Goal: Contribute content: Add original content to the website for others to see

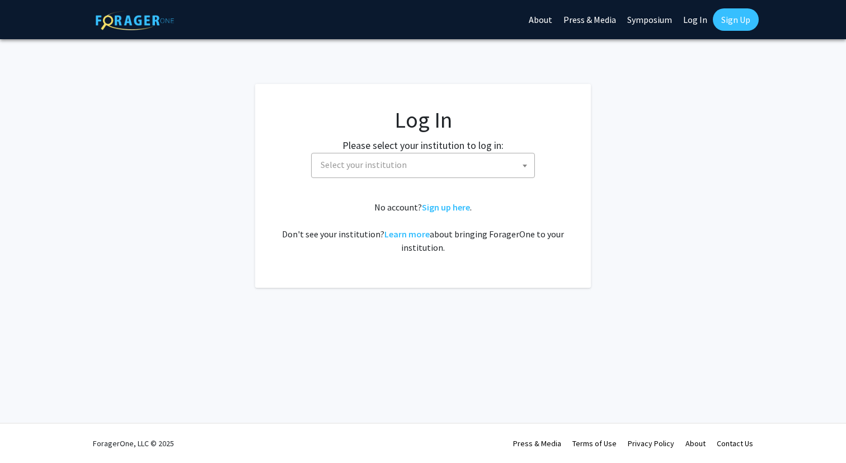
select select
click at [389, 162] on span "Select your institution" at bounding box center [364, 164] width 86 height 11
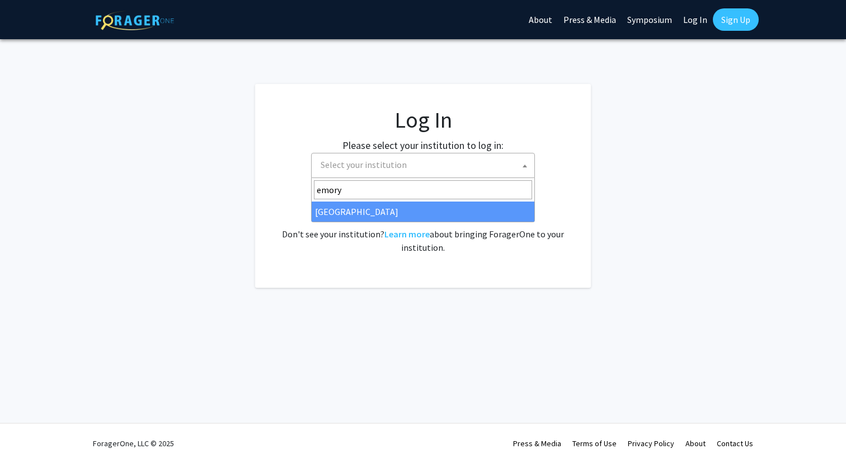
type input "emory"
select select "12"
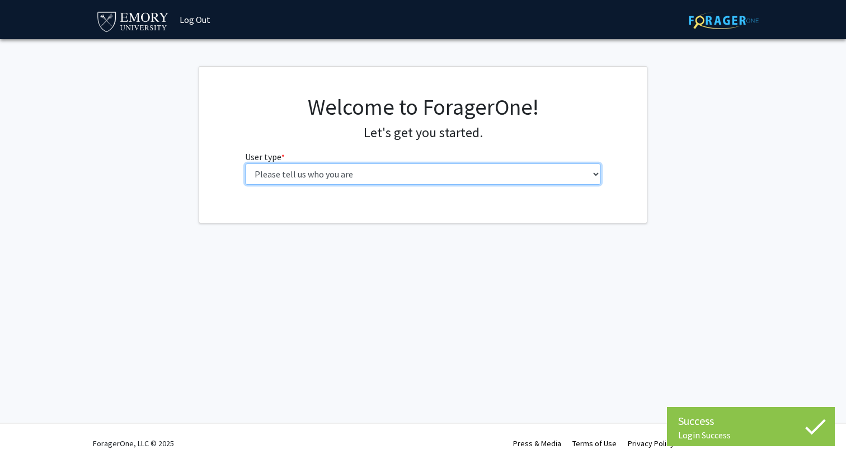
click at [309, 173] on select "Please tell us who you are Undergraduate Student Master's Student Doctoral Cand…" at bounding box center [423, 173] width 356 height 21
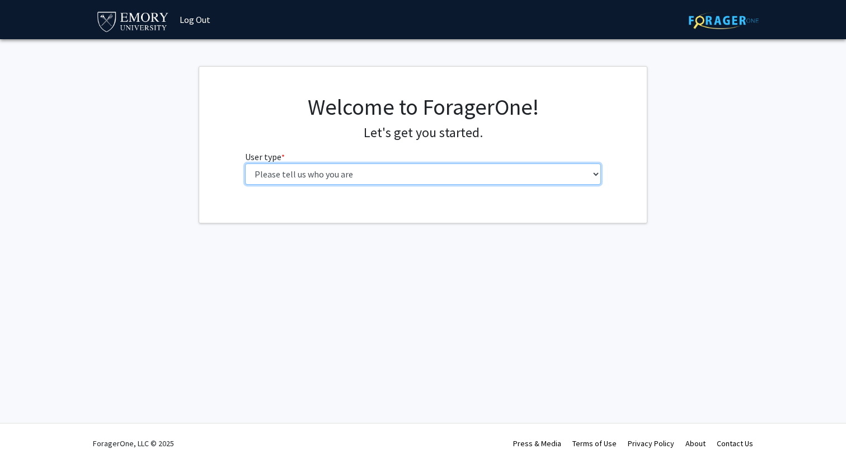
select select "5: faculty"
click at [245, 163] on select "Please tell us who you are Undergraduate Student Master's Student Doctoral Cand…" at bounding box center [423, 173] width 356 height 21
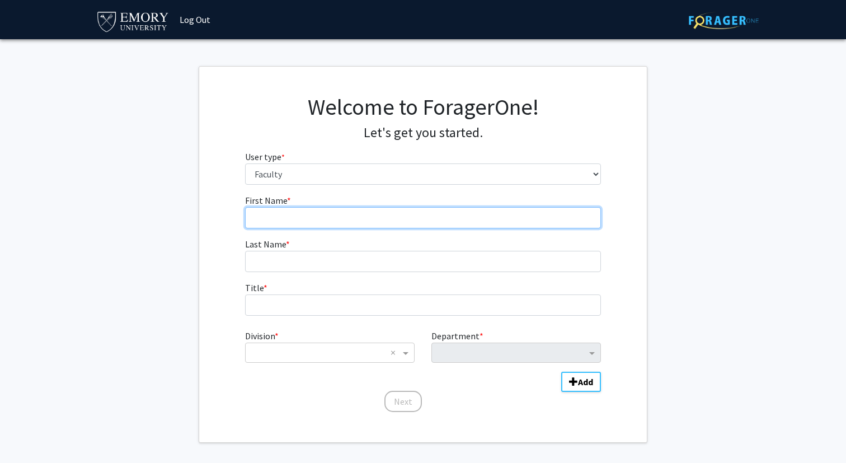
click at [326, 222] on input "First Name * required" at bounding box center [423, 217] width 356 height 21
type input "Huiwen"
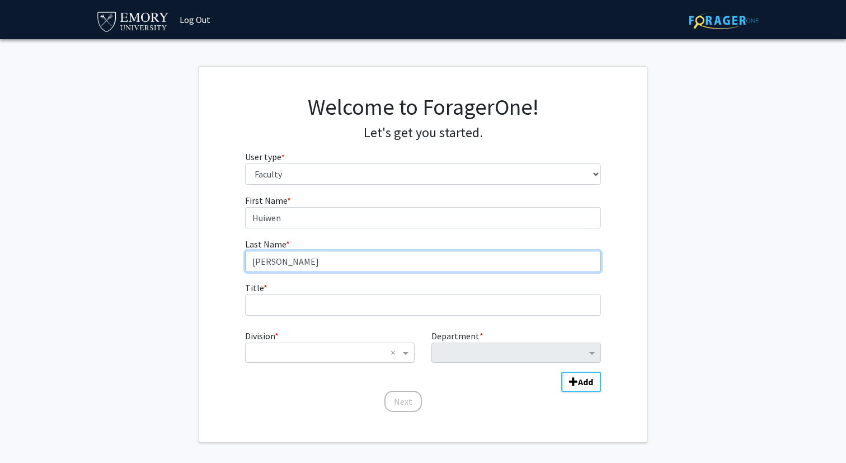
type input "[PERSON_NAME]"
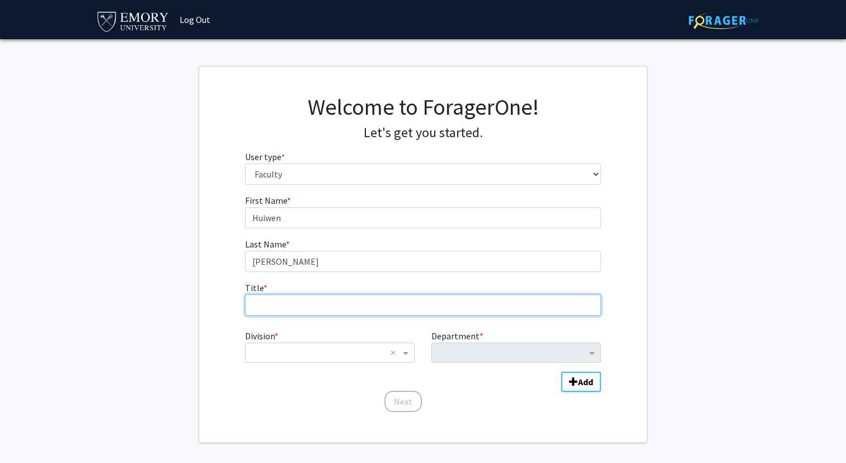
click at [313, 312] on input "Title * required" at bounding box center [423, 304] width 356 height 21
type input "Associate Professor"
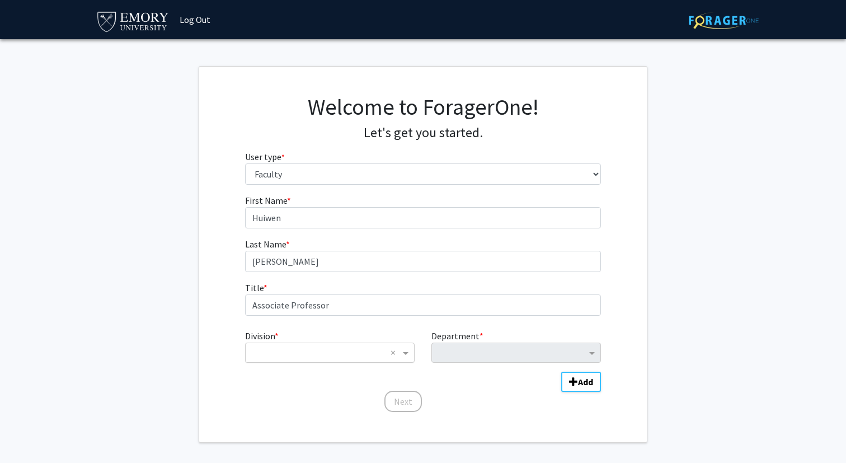
click at [310, 350] on input "Division" at bounding box center [318, 352] width 135 height 13
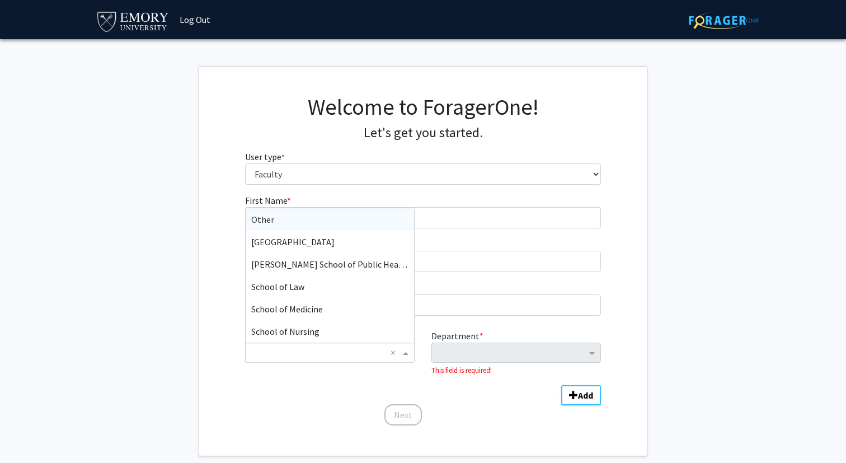
scroll to position [66, 0]
click at [319, 332] on div "School of Nursing" at bounding box center [330, 332] width 168 height 22
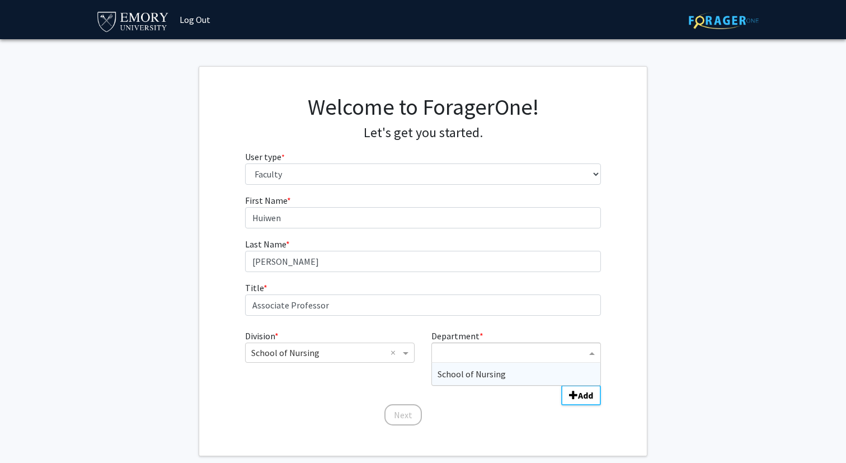
click at [460, 353] on input "Department" at bounding box center [512, 352] width 149 height 13
click at [463, 377] on span "School of Nursing" at bounding box center [472, 373] width 68 height 11
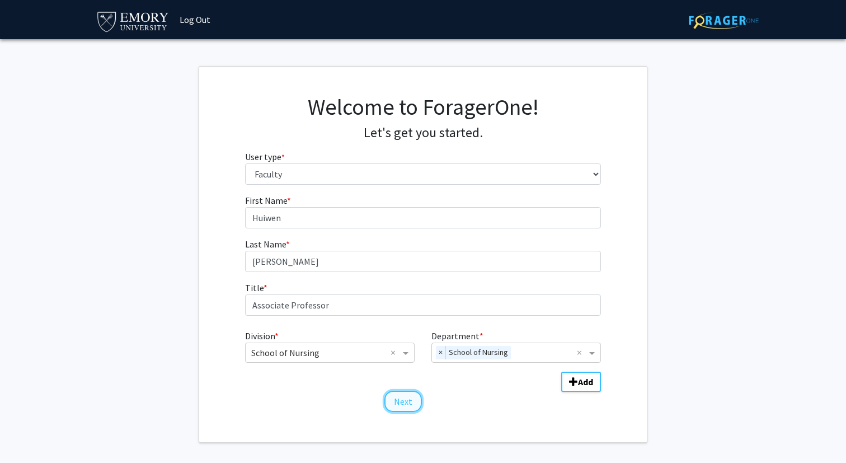
click at [403, 404] on button "Next" at bounding box center [402, 401] width 37 height 21
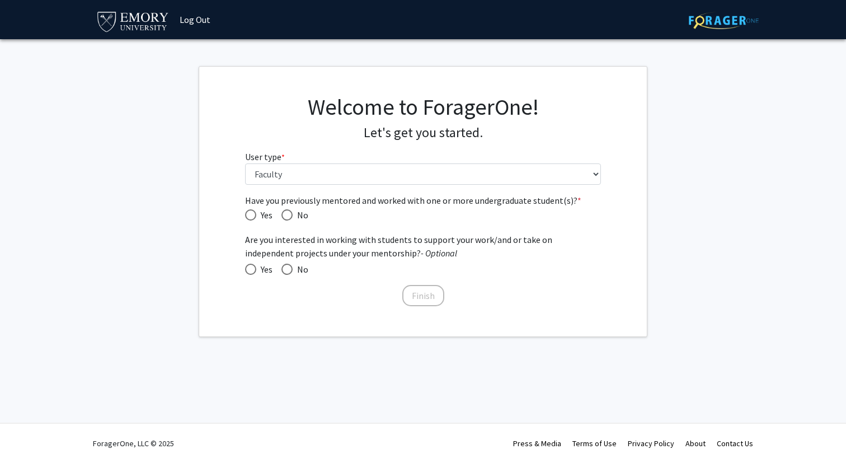
click at [255, 217] on span "Have you previously mentored and worked with one or more undergraduate student(…" at bounding box center [250, 214] width 11 height 11
click at [255, 217] on input "Yes" at bounding box center [250, 214] width 11 height 11
radio input "true"
click at [252, 266] on span at bounding box center [250, 269] width 11 height 11
click at [252, 266] on input "Yes" at bounding box center [250, 269] width 11 height 11
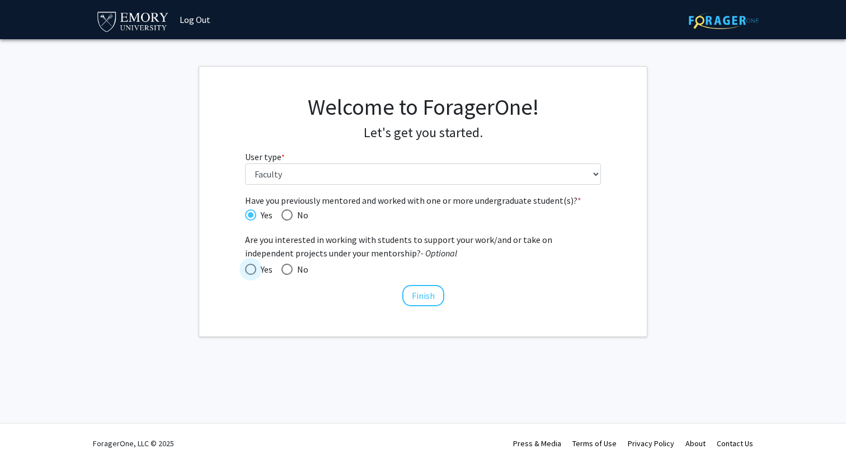
radio input "true"
click at [421, 295] on button "Finish" at bounding box center [423, 295] width 42 height 21
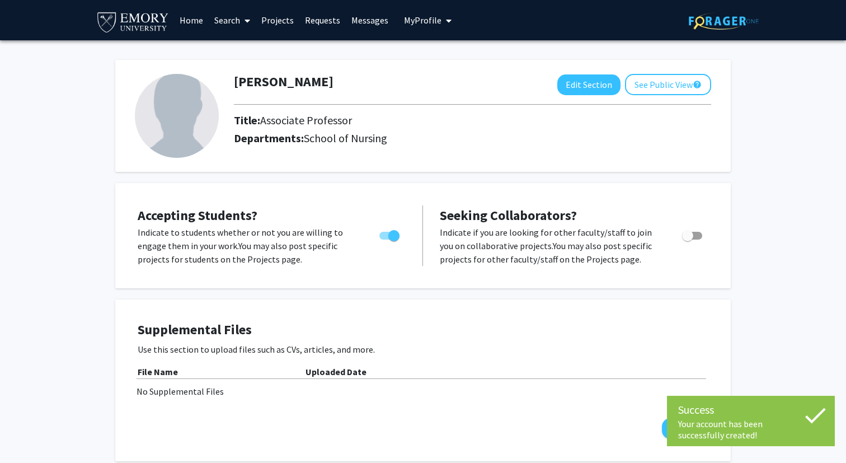
click at [189, 116] on img at bounding box center [177, 116] width 84 height 84
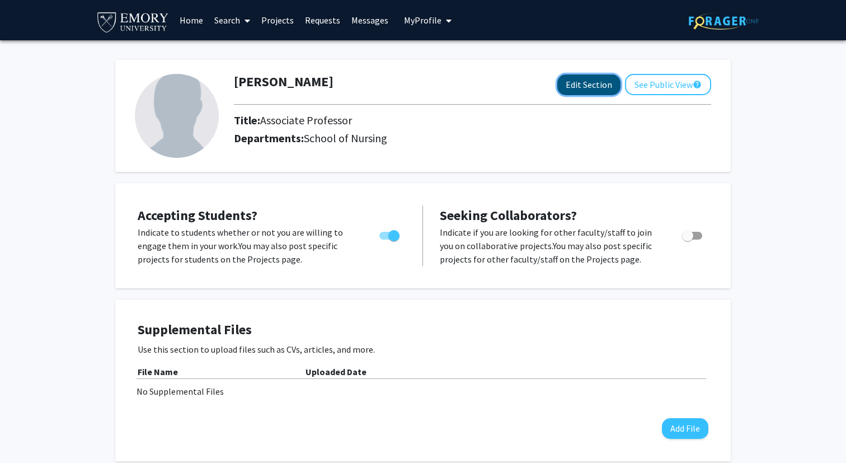
click at [572, 84] on button "Edit Section" at bounding box center [588, 84] width 63 height 21
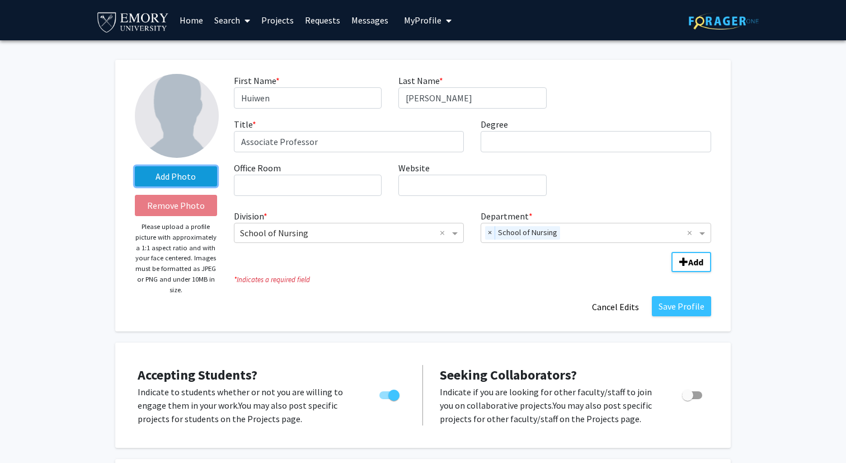
click at [186, 176] on label "Add Photo" at bounding box center [176, 176] width 82 height 20
click at [0, 0] on input "Add Photo" at bounding box center [0, 0] width 0 height 0
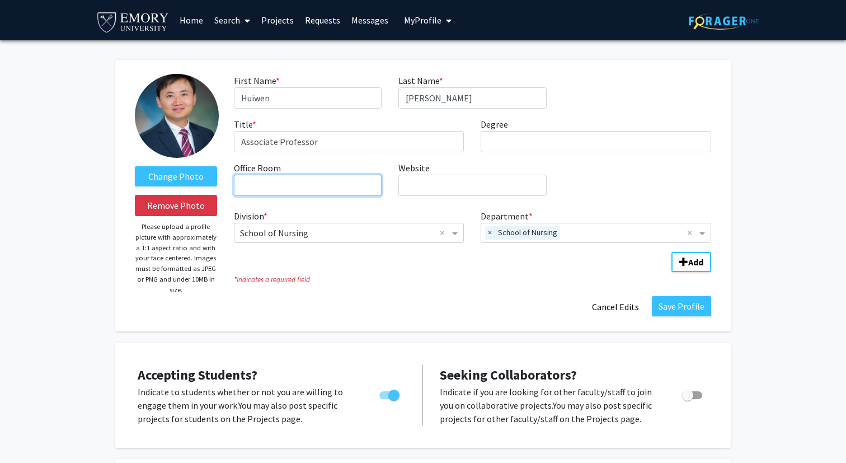
click at [323, 187] on input "Office Room required" at bounding box center [308, 185] width 148 height 21
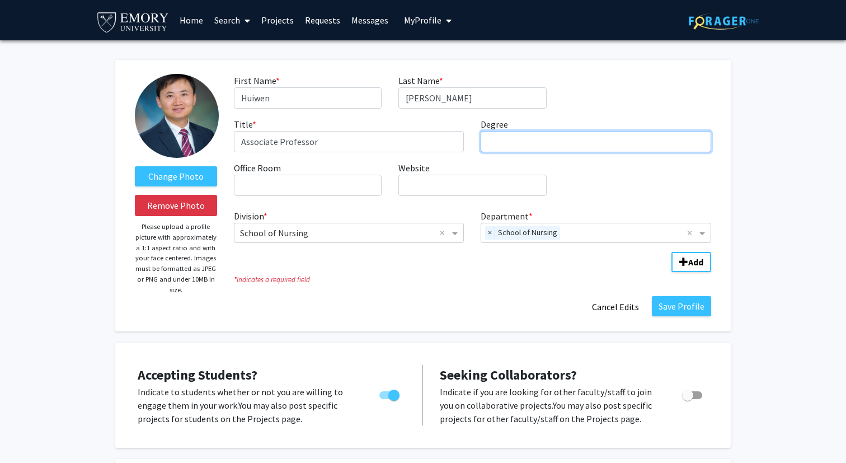
click at [508, 137] on input "Degree required" at bounding box center [596, 141] width 231 height 21
type input "PhD"
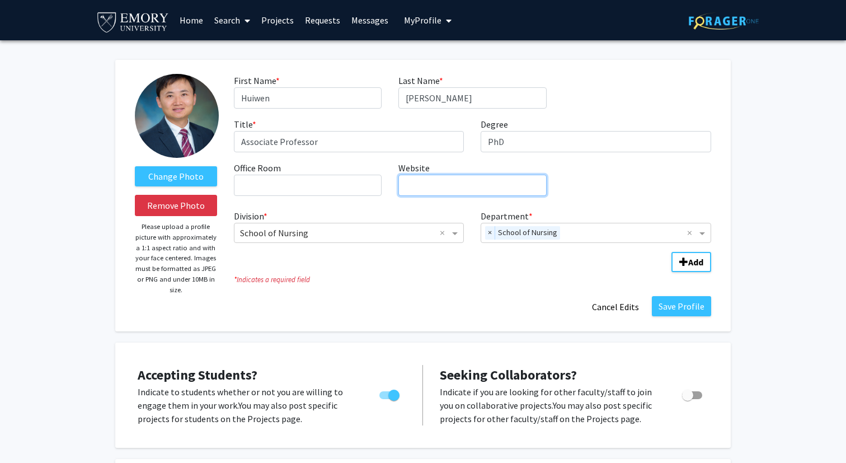
click at [412, 190] on input "Website required" at bounding box center [472, 185] width 148 height 21
type input "[DOMAIN_NAME]"
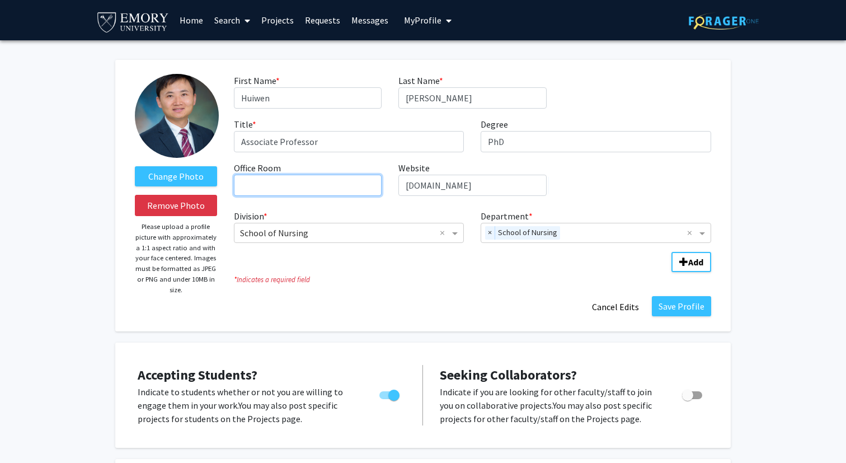
click at [303, 191] on input "Office Room required" at bounding box center [308, 185] width 148 height 21
paste input "[STREET_ADDRESS]"
type input "[STREET_ADDRESS]"
click at [387, 270] on fg-division-department-wrapper "Division * × School of Nursing × Department * × School of Nursing × Add" at bounding box center [473, 238] width 494 height 67
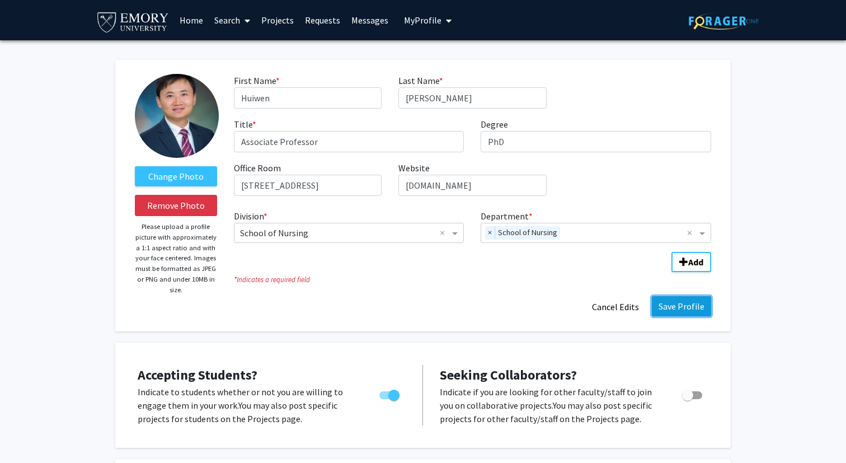
click at [686, 305] on button "Save Profile" at bounding box center [681, 306] width 59 height 20
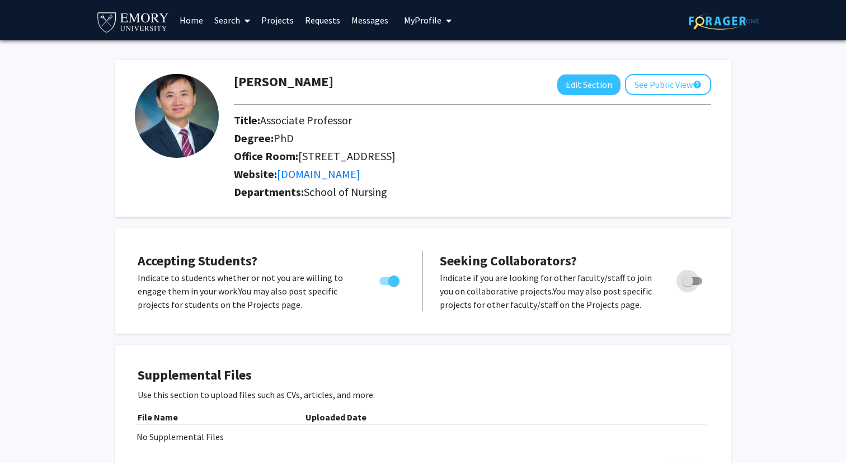
click at [697, 278] on span "Toggle" at bounding box center [692, 281] width 20 height 8
click at [688, 285] on input "Toggle" at bounding box center [687, 285] width 1 height 1
checkbox input "true"
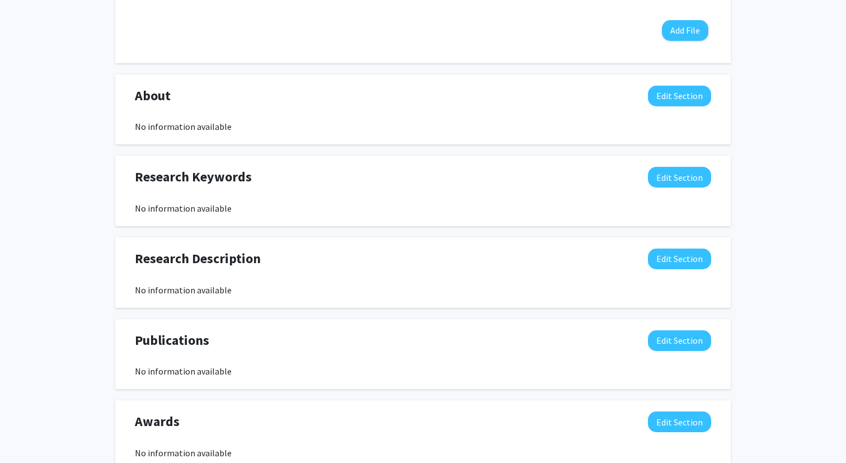
scroll to position [447, 0]
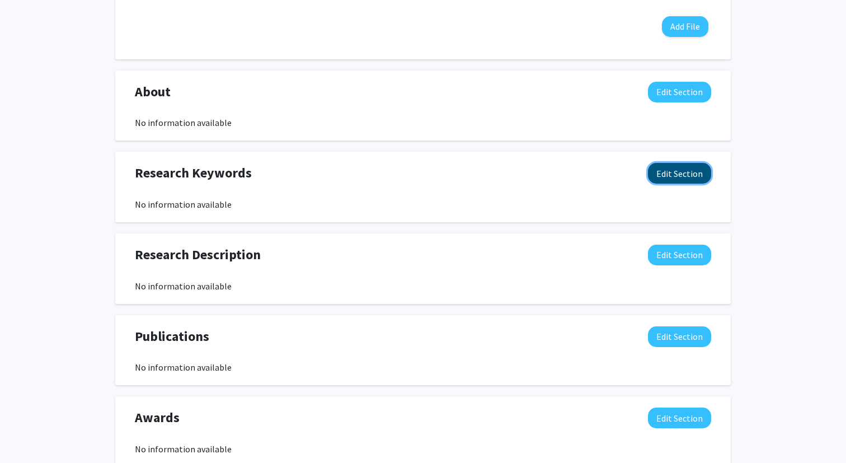
click at [672, 175] on button "Edit Section" at bounding box center [679, 173] width 63 height 21
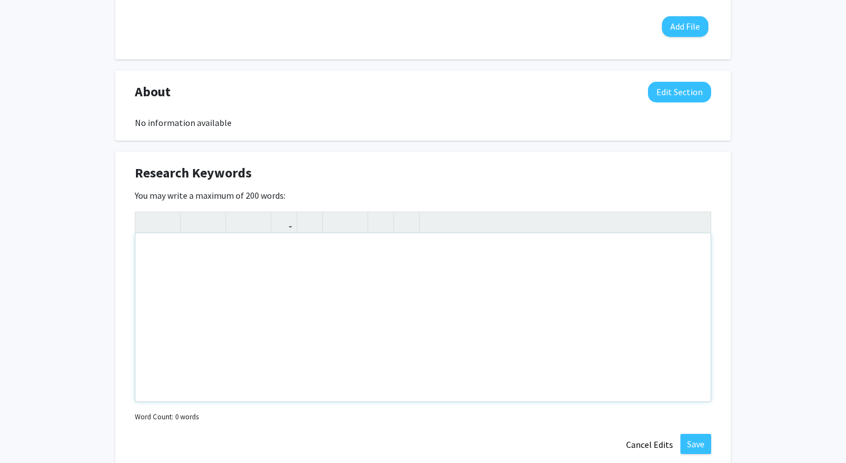
click at [444, 283] on div "Note to users with screen readers: Please deactivate our accessibility plugin f…" at bounding box center [422, 317] width 575 height 168
type textarea "Aging, long term care, health services research, machine learning"
click at [747, 279] on div "[PERSON_NAME] Edit Section See Public View help Title: Associate Professor Degr…" at bounding box center [423, 170] width 846 height 1154
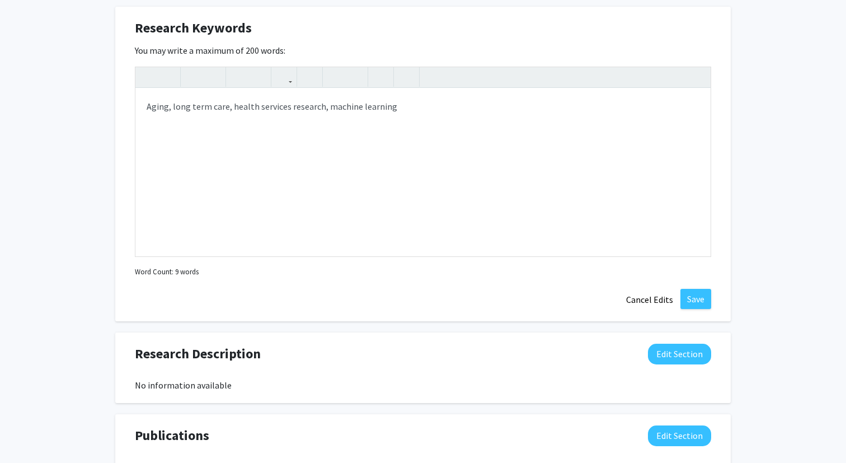
scroll to position [598, 0]
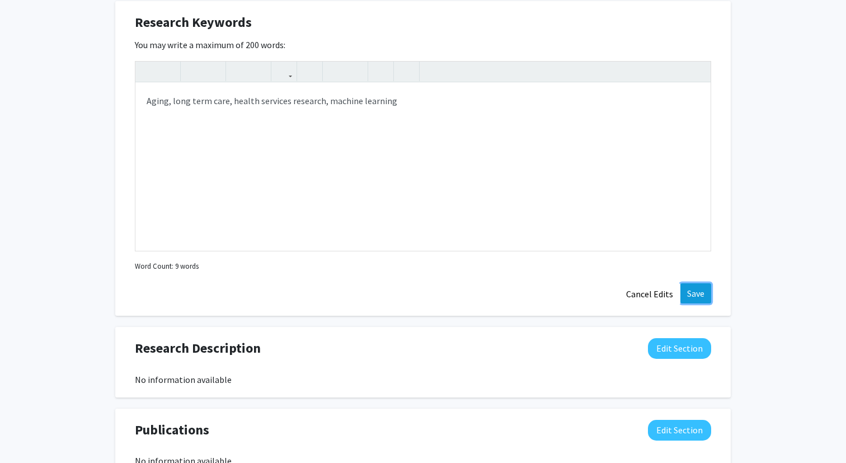
click at [702, 293] on button "Save" at bounding box center [696, 293] width 31 height 20
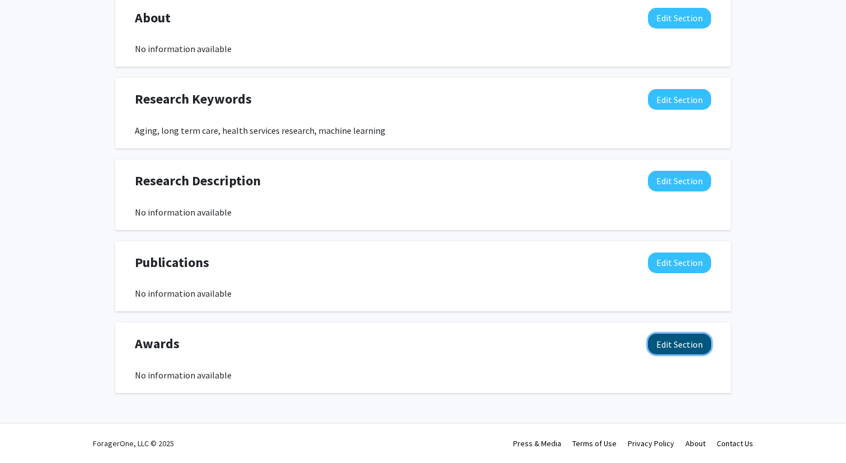
click at [667, 346] on button "Edit Section" at bounding box center [679, 344] width 63 height 21
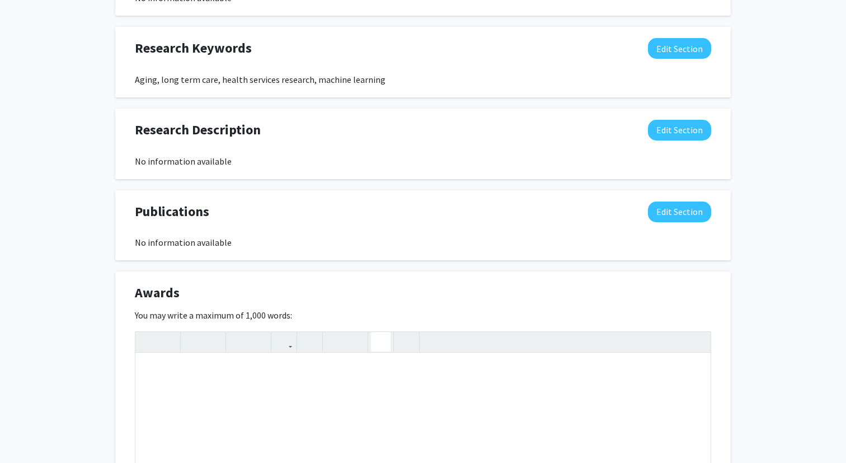
scroll to position [585, 0]
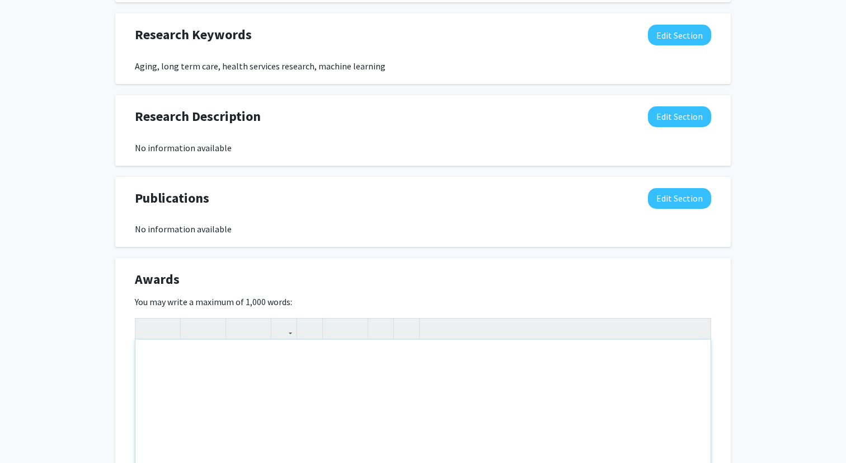
click at [372, 387] on div "Note to users with screen readers: Please deactivate our accessibility plugin f…" at bounding box center [422, 424] width 575 height 168
paste div "Note to users with screen readers: Please deactivate our accessibility plugin f…"
type textarea "<p>NIH/NIA R01AG087296</p><br><p>Xu (PI)</p><br><p>[DATE] – [DATE]</p><br><p>[M…"
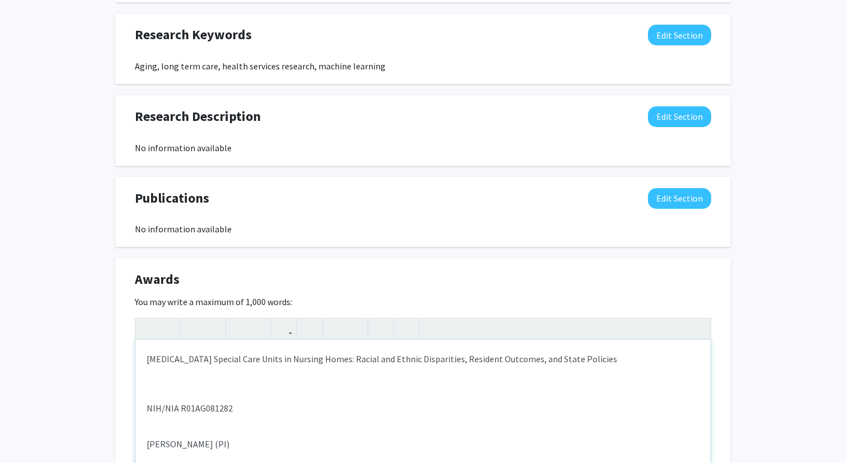
scroll to position [0, 0]
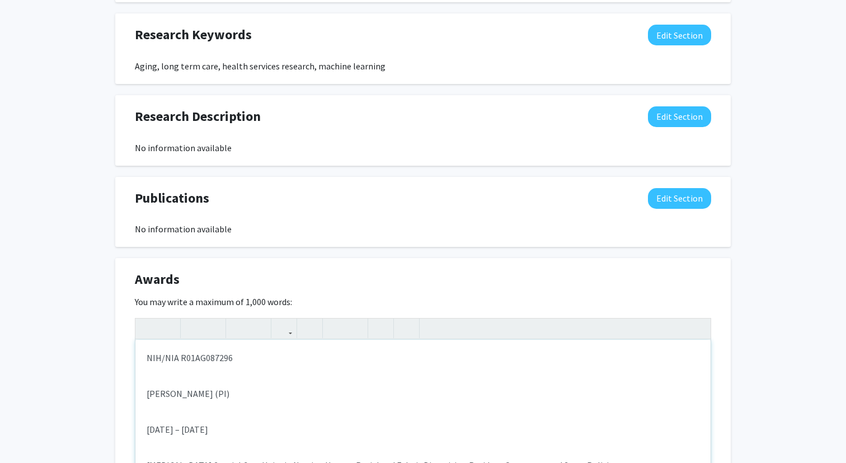
click at [223, 381] on div "NIH/NIA R01AG087296 [PERSON_NAME] (PI) [DATE] – [DATE] [MEDICAL_DATA] Special C…" at bounding box center [422, 424] width 575 height 168
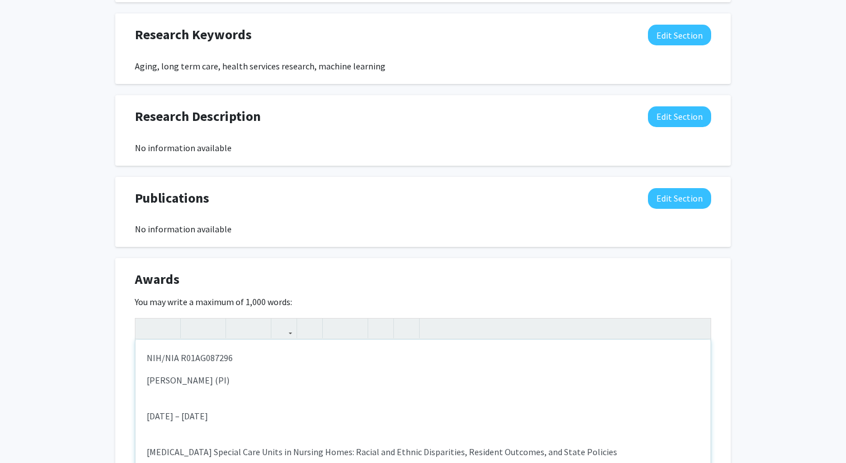
click at [175, 368] on div "NIH/NIA R01AG087296 [PERSON_NAME] (PI) [DATE] – [DATE] [MEDICAL_DATA] Special C…" at bounding box center [422, 424] width 575 height 168
click at [159, 398] on div "NIH/NIA R01AG087296 [PERSON_NAME] (PI) [DATE] – [DATE] [MEDICAL_DATA] Special C…" at bounding box center [422, 424] width 575 height 168
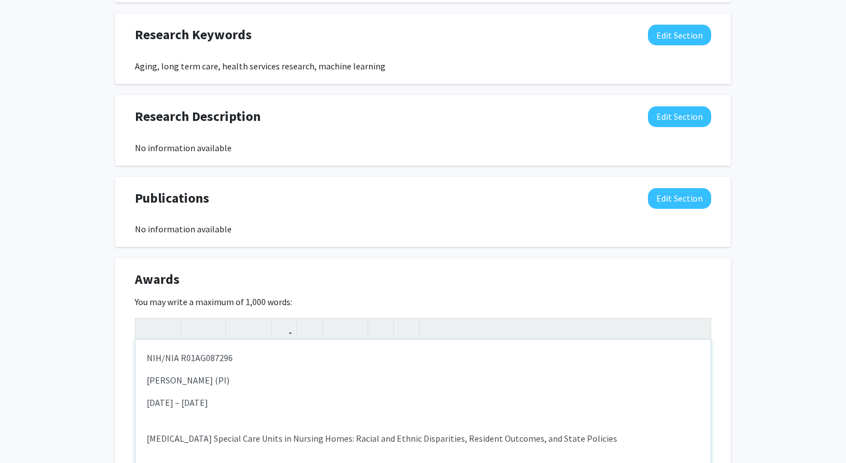
scroll to position [23, 0]
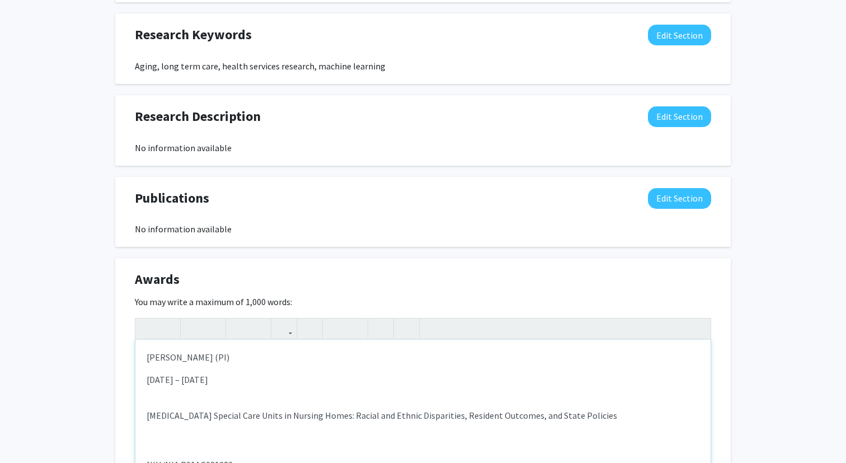
click at [164, 406] on div "NIH/NIA R01AG087296 [PERSON_NAME] (PI) [DATE] – [DATE] [MEDICAL_DATA] Special C…" at bounding box center [422, 424] width 575 height 168
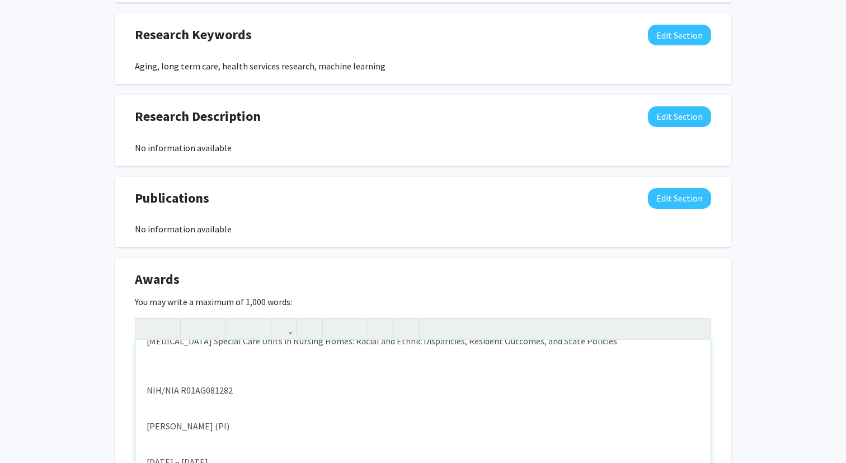
scroll to position [100, 0]
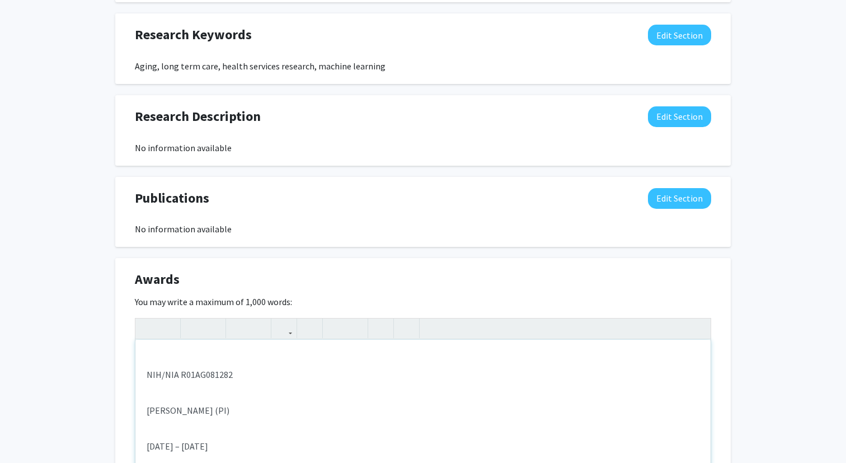
click at [159, 392] on div "NIH/NIA R01AG087296 [PERSON_NAME] (PI) [DATE] – [DATE] [MEDICAL_DATA] Special C…" at bounding box center [422, 424] width 575 height 168
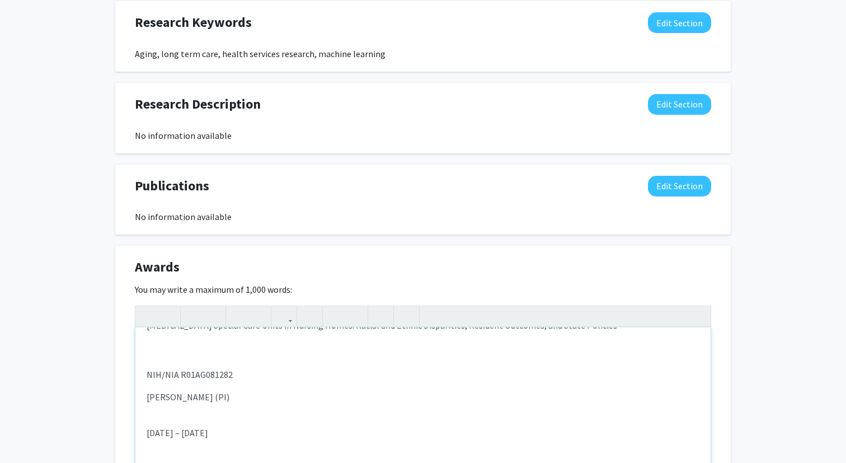
click at [148, 417] on div "NIH/NIA R01AG087296 [PERSON_NAME] (PI) [DATE] – [DATE] [MEDICAL_DATA] Special C…" at bounding box center [422, 411] width 575 height 168
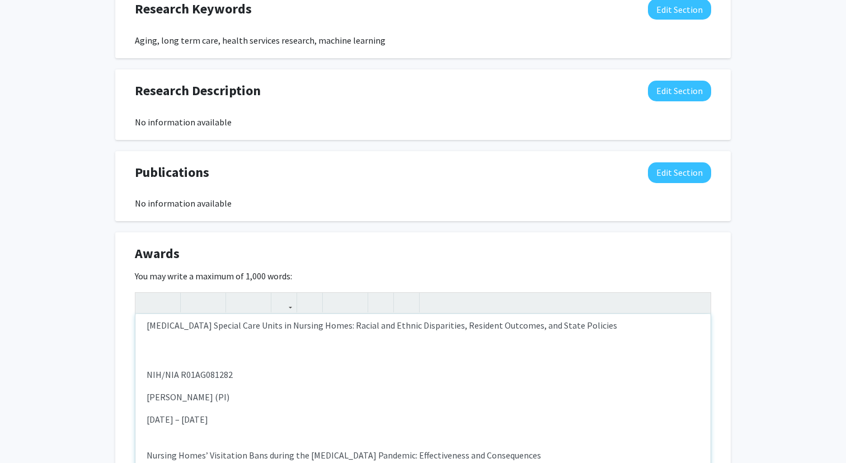
scroll to position [74, 0]
click at [151, 437] on div "NIH/NIA R01AG087296 [PERSON_NAME] (PI) [DATE] – [DATE] [MEDICAL_DATA] Special C…" at bounding box center [422, 398] width 575 height 168
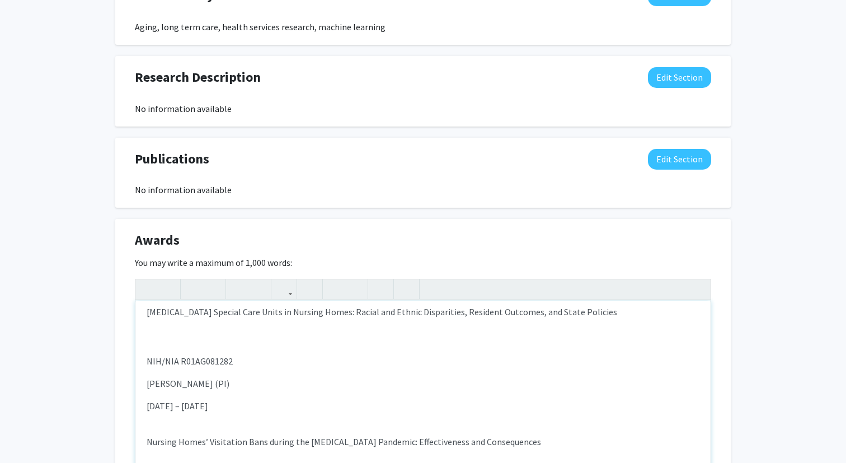
scroll to position [60, 0]
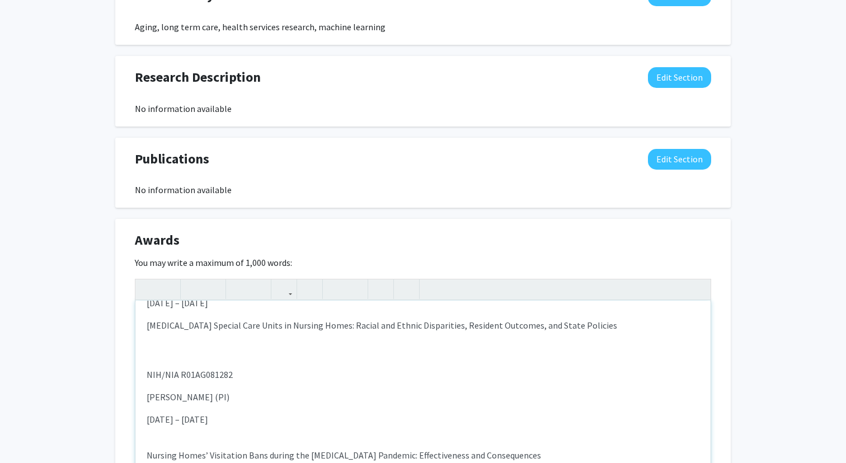
type textarea "<p>NIH/NIA R01AG087296</p><p>Xu (PI)</p><p>[DATE] – [DATE]</p><p>[MEDICAL_DATA]…"
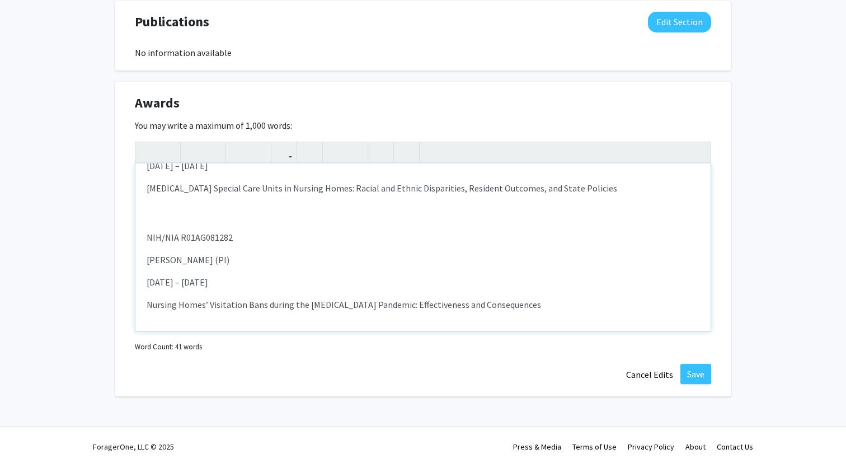
scroll to position [763, 0]
click at [693, 371] on button "Save" at bounding box center [696, 373] width 31 height 20
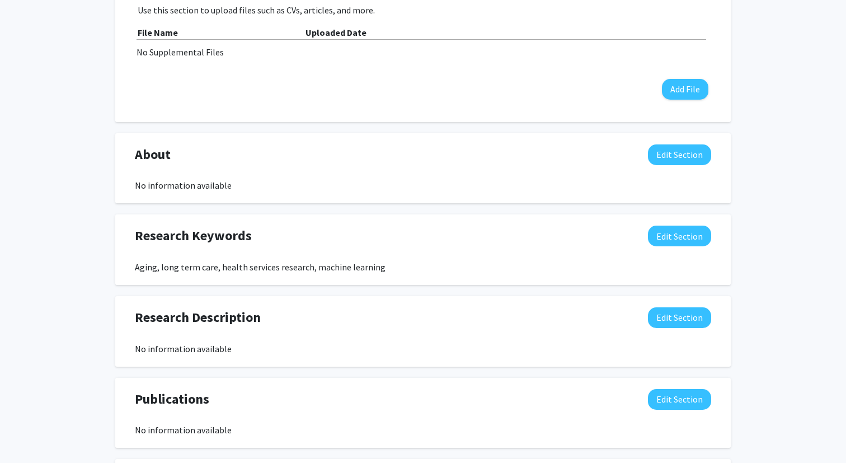
scroll to position [388, 0]
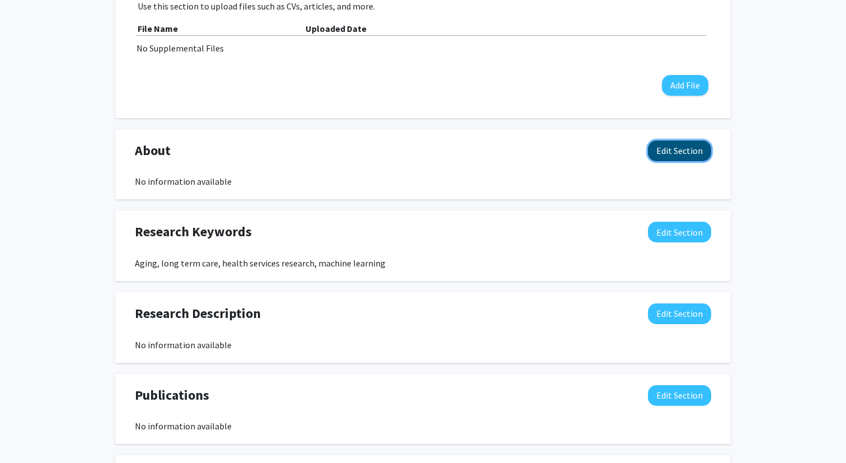
click at [673, 152] on button "Edit Section" at bounding box center [679, 150] width 63 height 21
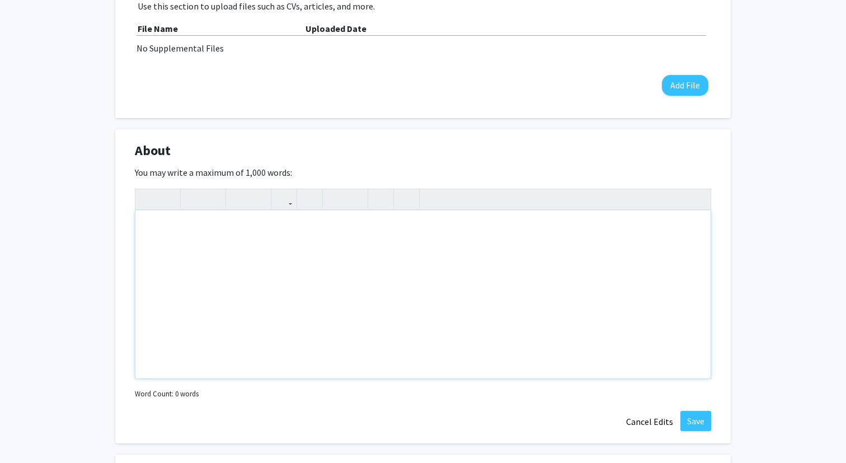
click at [429, 245] on div "Note to users with screen readers: Please deactivate our accessibility plugin f…" at bounding box center [422, 294] width 575 height 168
paste div "Note to users with screen readers: Please deactivate our accessibility plugin f…"
type textarea "<p>I am an aging-focused health services researcher with extensive experience s…"
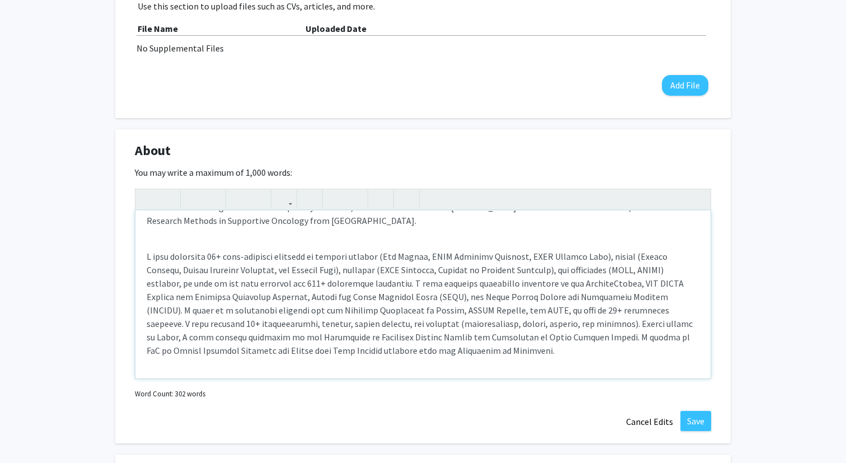
scroll to position [121, 0]
type textarea "<p>I am an aging-focused health services researcher with extensive experience s…"
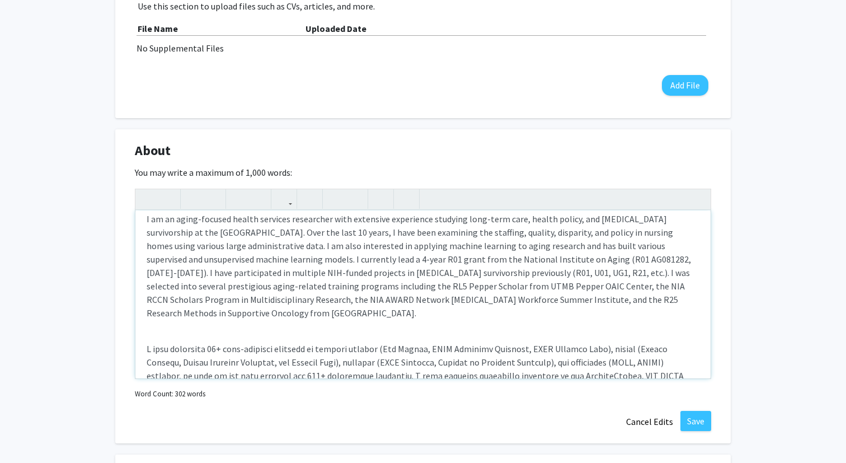
scroll to position [0, 0]
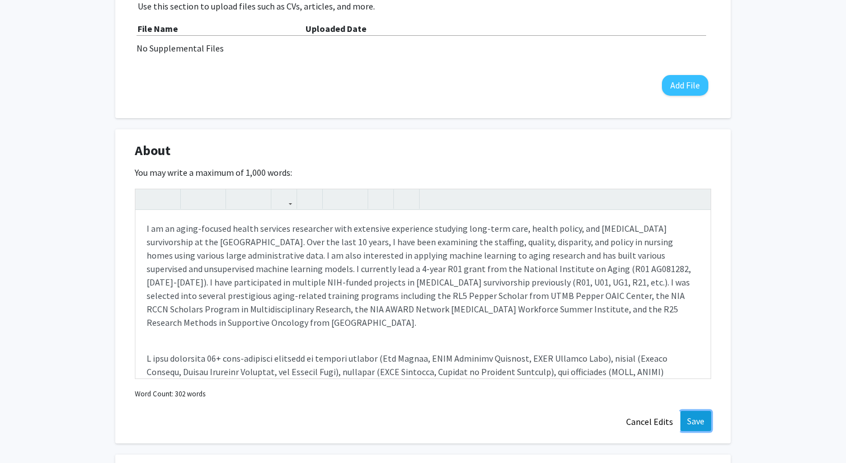
click at [693, 418] on button "Save" at bounding box center [696, 421] width 31 height 20
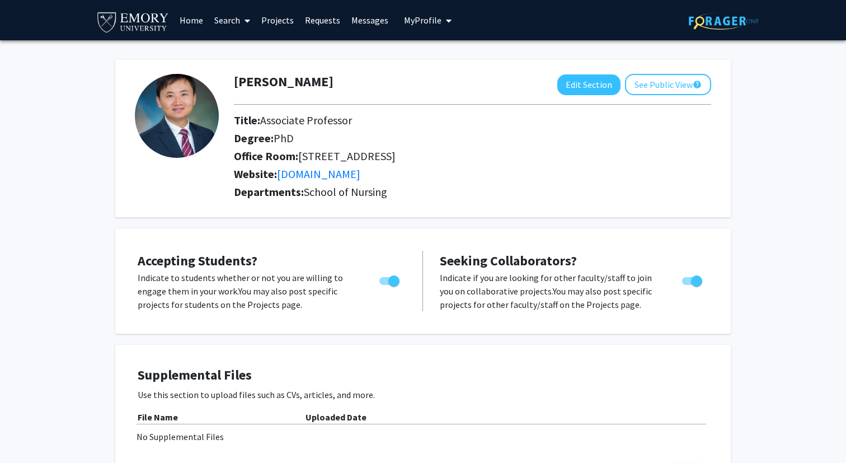
click at [283, 24] on link "Projects" at bounding box center [278, 20] width 44 height 39
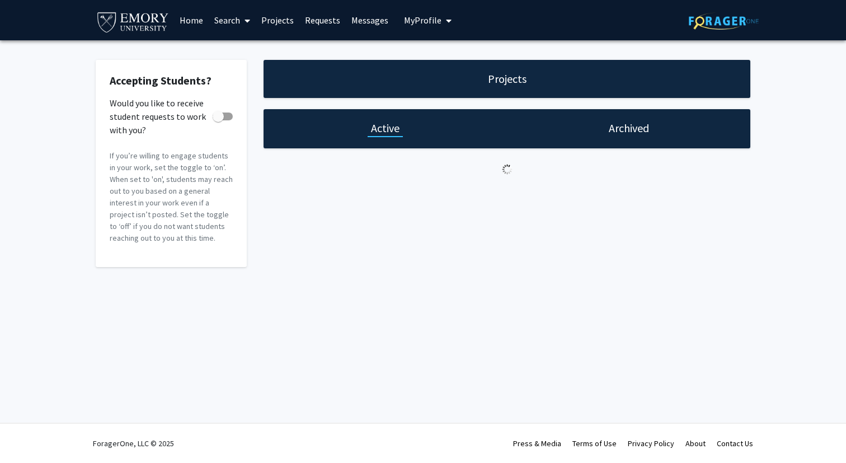
checkbox input "true"
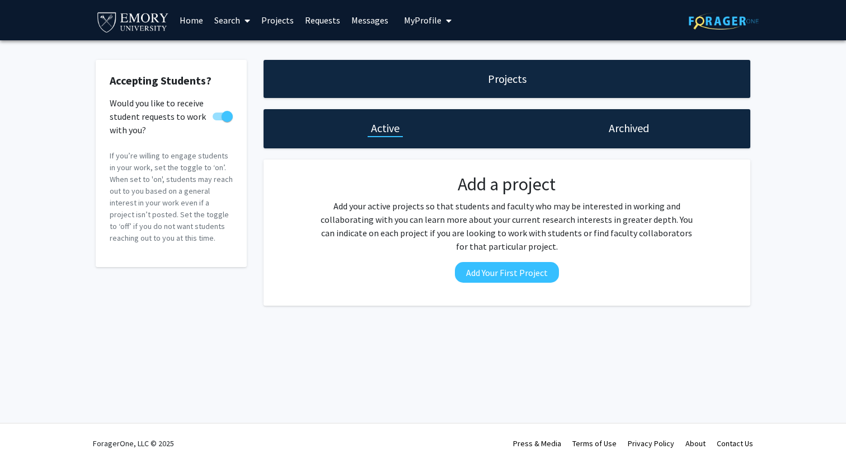
click at [379, 213] on p "Add your active projects so that students and faculty who may be interested in …" at bounding box center [506, 226] width 379 height 54
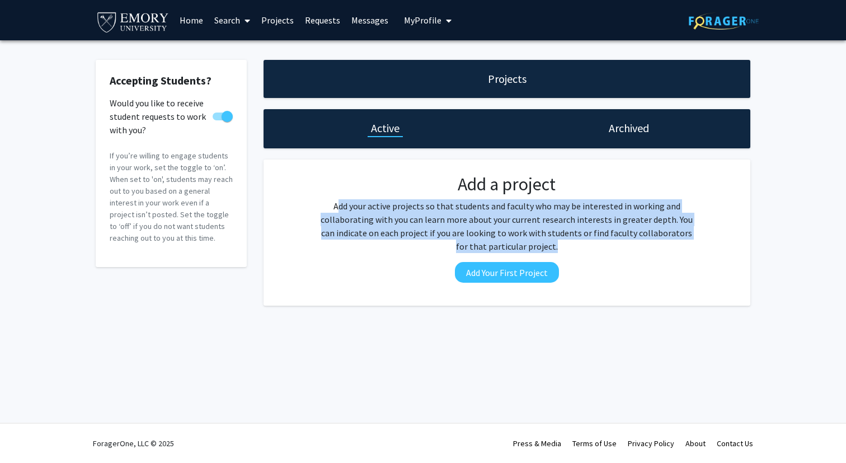
click at [379, 213] on p "Add your active projects so that students and faculty who may be interested in …" at bounding box center [506, 226] width 379 height 54
click at [378, 214] on p "Add your active projects so that students and faculty who may be interested in …" at bounding box center [506, 226] width 379 height 54
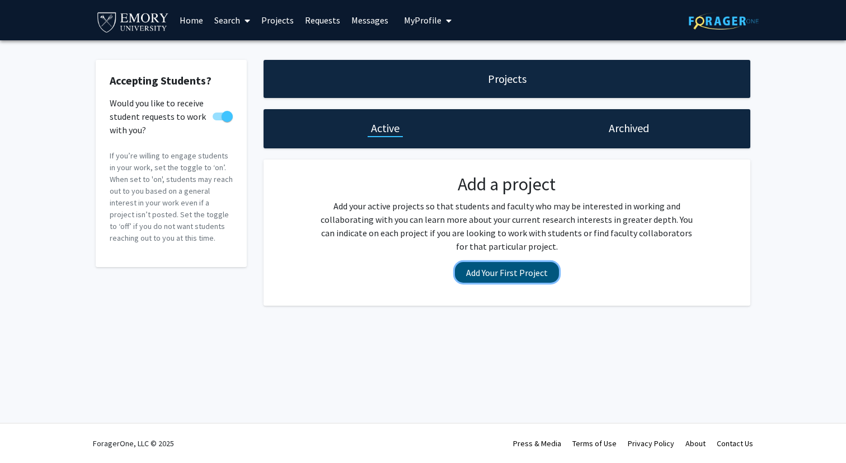
click at [485, 267] on button "Add Your First Project" at bounding box center [507, 272] width 104 height 21
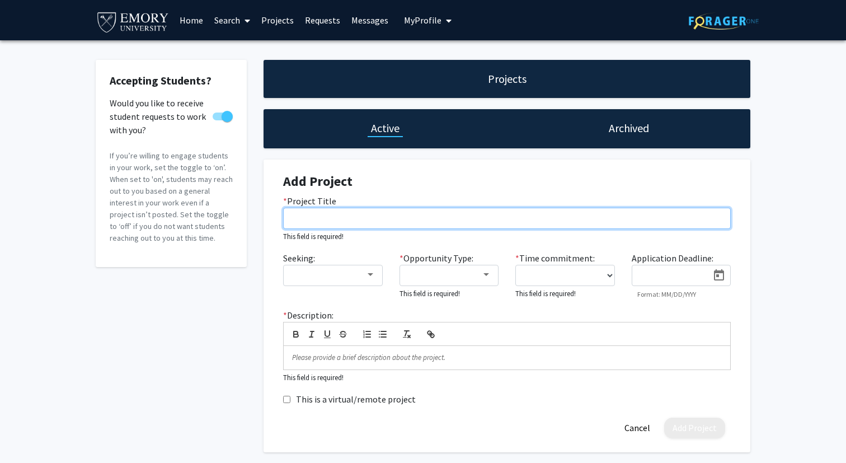
click at [364, 218] on input "* Project Title" at bounding box center [507, 218] width 448 height 21
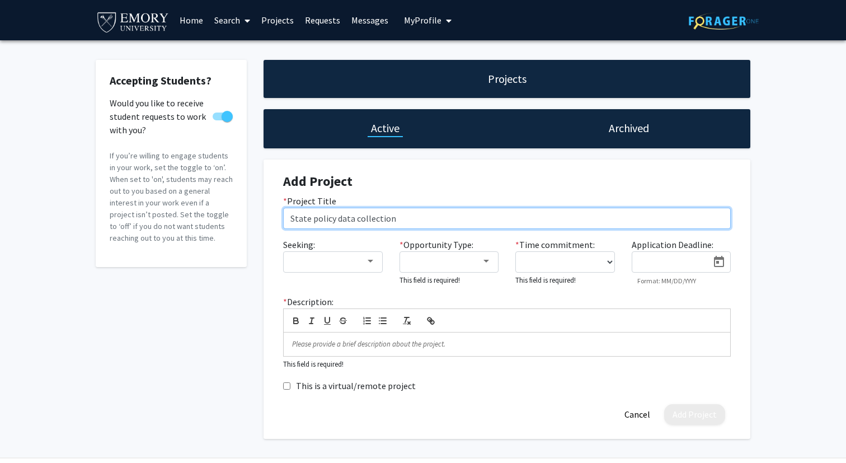
type input "State policy data collection"
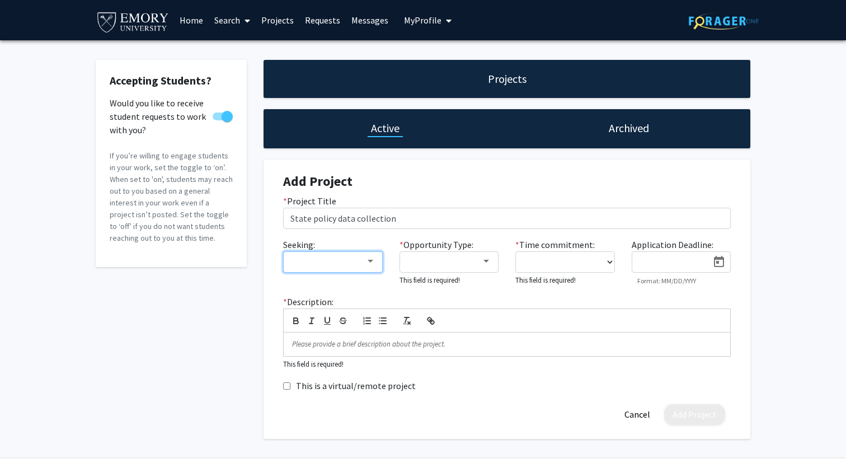
click at [348, 261] on div at bounding box center [327, 261] width 75 height 13
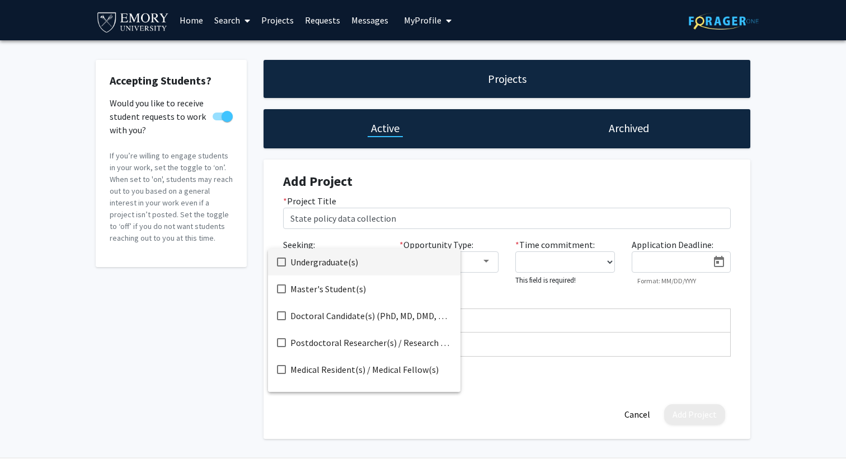
click at [278, 259] on mat-pseudo-checkbox at bounding box center [281, 261] width 9 height 9
click at [282, 286] on mat-pseudo-checkbox at bounding box center [281, 288] width 9 height 9
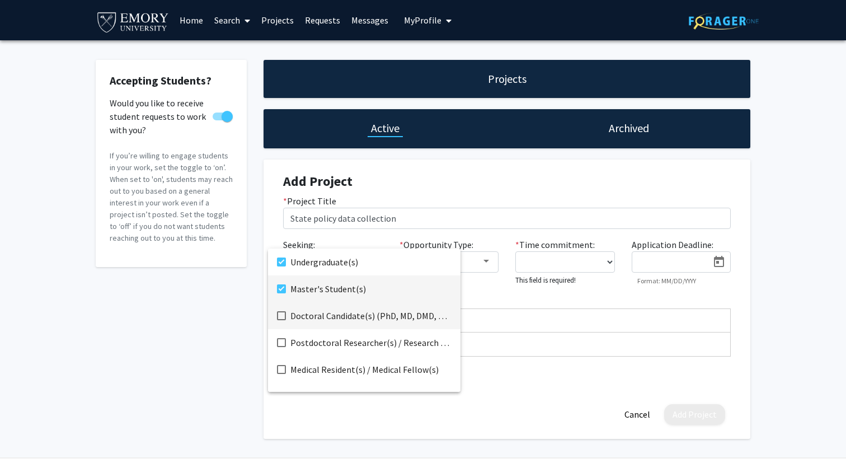
click at [280, 315] on mat-pseudo-checkbox at bounding box center [281, 315] width 9 height 9
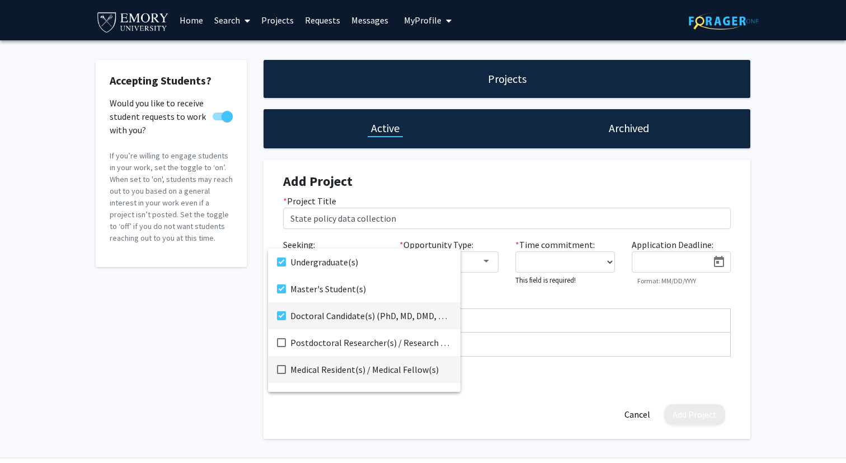
scroll to position [18, 0]
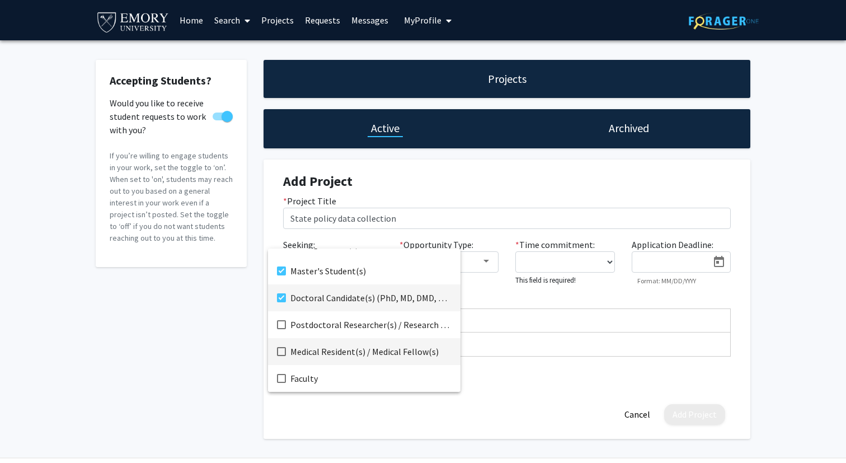
click at [280, 351] on mat-pseudo-checkbox at bounding box center [281, 351] width 9 height 9
click at [224, 349] on div at bounding box center [423, 231] width 846 height 463
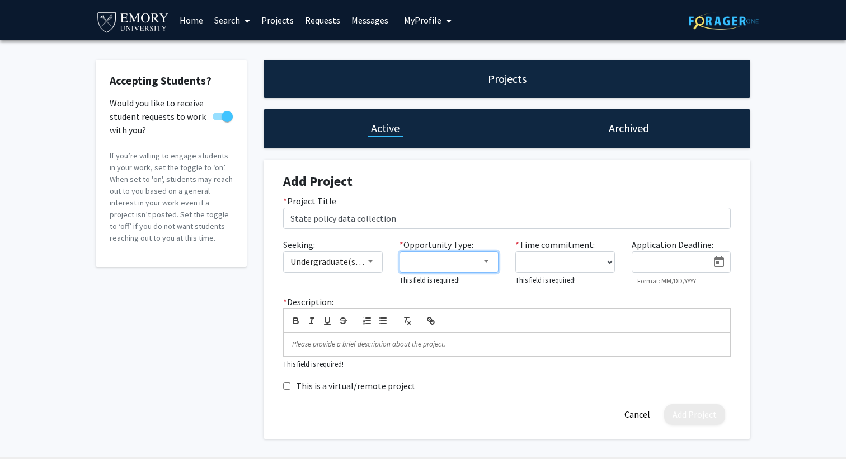
click at [425, 260] on div at bounding box center [444, 261] width 75 height 13
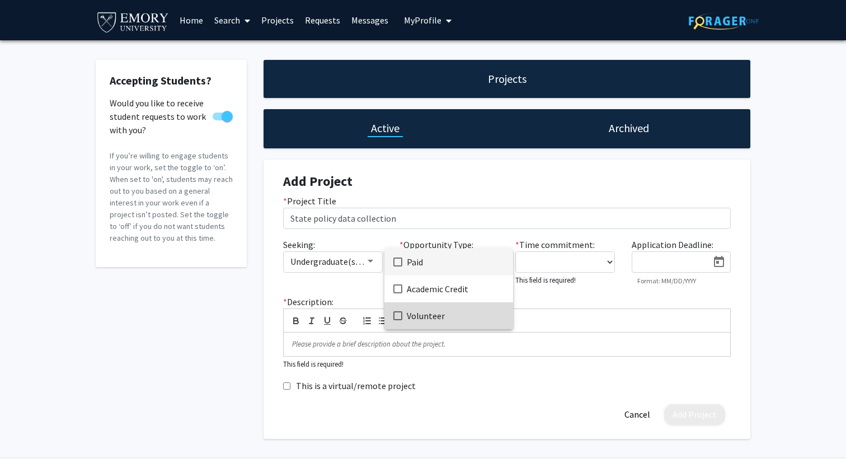
click at [450, 318] on span "Volunteer" at bounding box center [455, 315] width 97 height 27
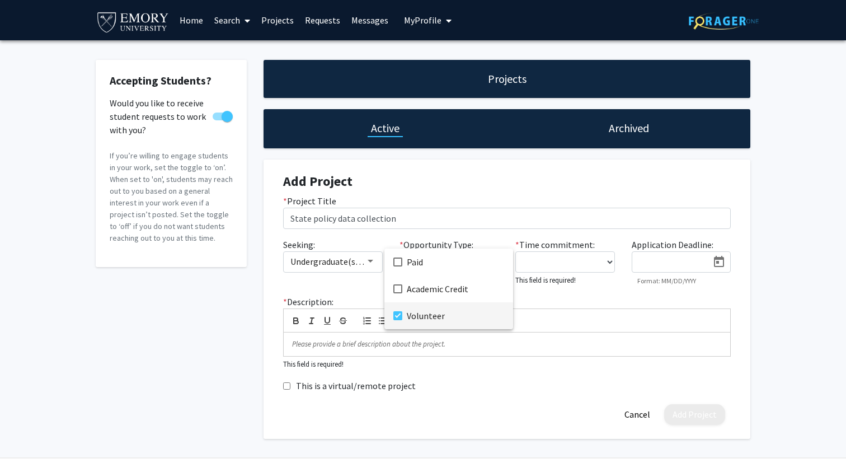
click at [585, 285] on div at bounding box center [423, 231] width 846 height 463
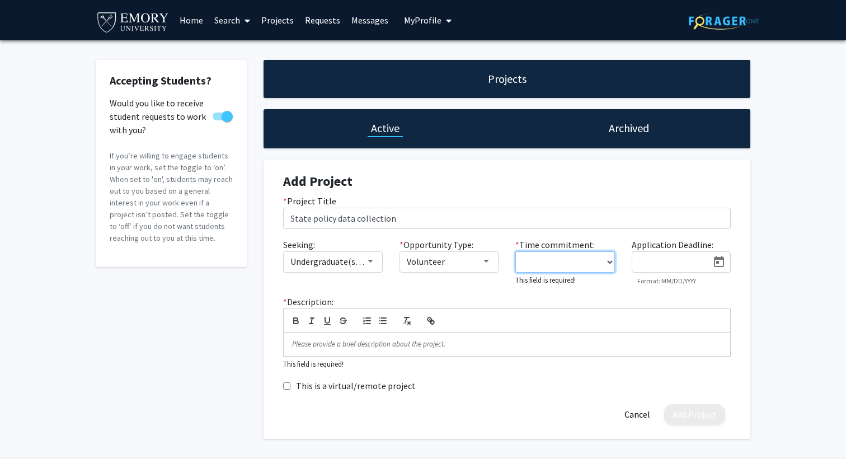
click at [589, 262] on select "0 - 5 hours/week 5 - 10 hours/week 10 - 15 hours/week 15 - 20 hours/week 20 - 3…" at bounding box center [565, 261] width 100 height 21
select select "5 - 10"
click at [515, 251] on select "0 - 5 hours/week 5 - 10 hours/week 10 - 15 hours/week 15 - 20 hours/week 20 - 3…" at bounding box center [565, 261] width 100 height 21
click at [718, 262] on icon "Open calendar" at bounding box center [719, 261] width 10 height 11
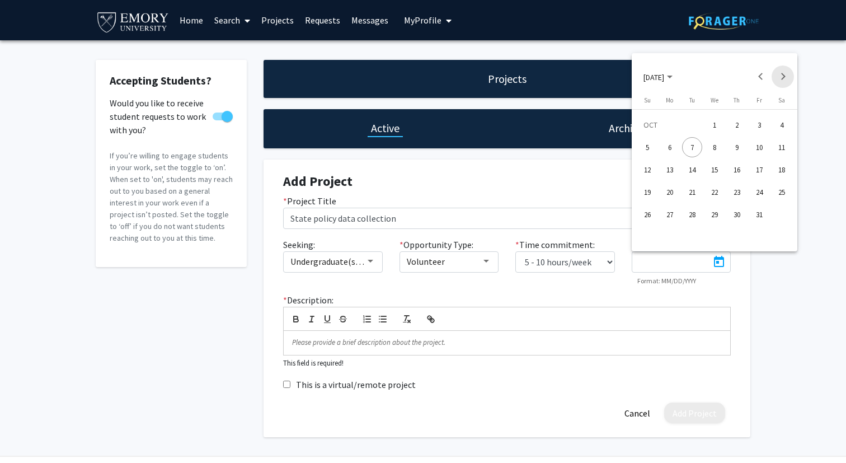
click at [783, 74] on button "Next month" at bounding box center [783, 76] width 22 height 22
click at [758, 76] on button "Previous month" at bounding box center [760, 76] width 22 height 22
click at [669, 149] on div "1" at bounding box center [670, 147] width 20 height 20
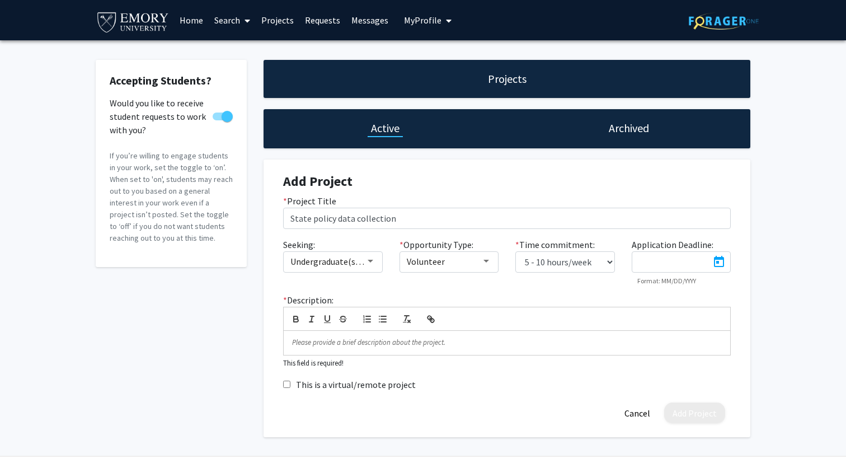
type input "[DATE]"
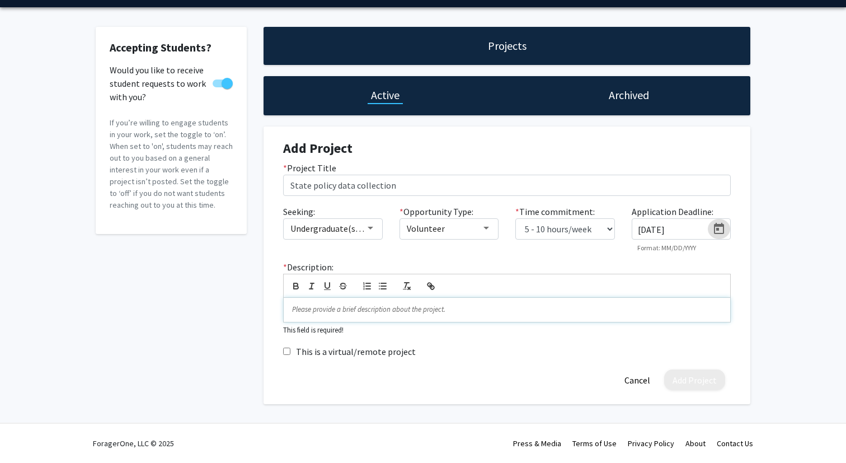
click at [522, 307] on p at bounding box center [507, 309] width 430 height 10
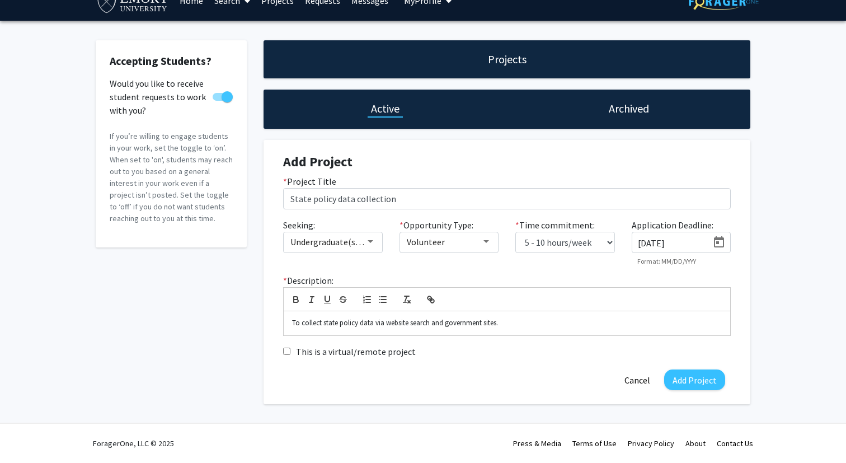
click at [390, 353] on label "This is a virtual/remote project" at bounding box center [356, 351] width 120 height 13
click at [290, 353] on input "This is a virtual/remote project" at bounding box center [286, 351] width 7 height 7
checkbox input "true"
click at [695, 384] on button "Add Project" at bounding box center [694, 379] width 61 height 21
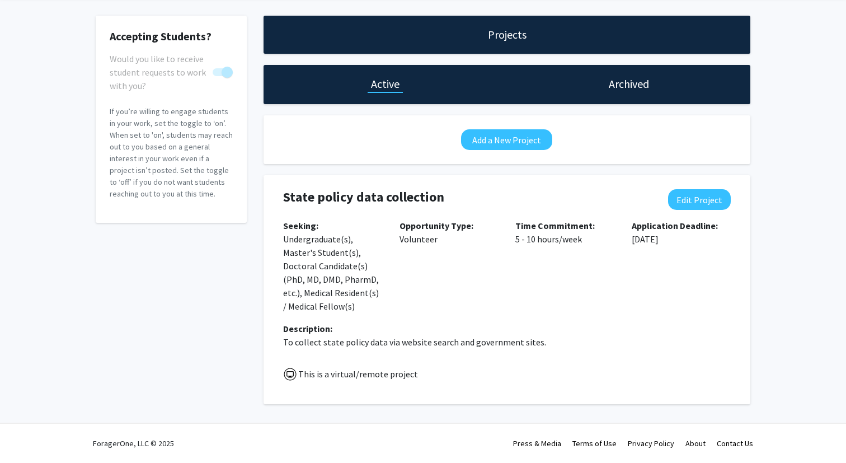
scroll to position [0, 0]
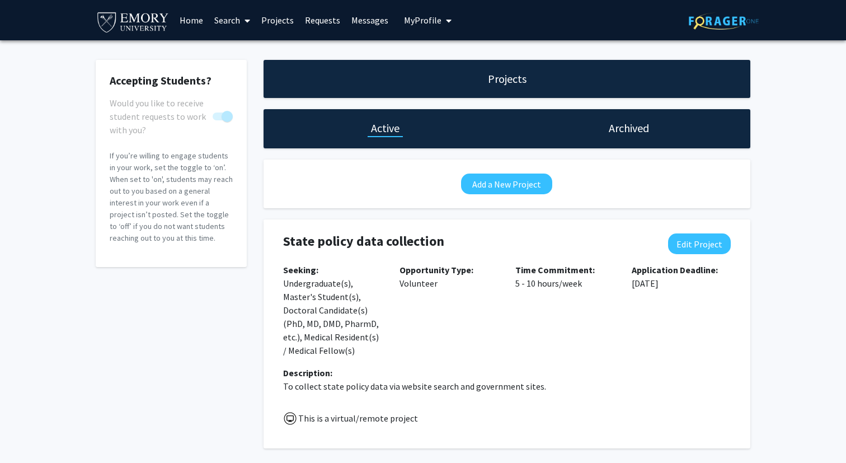
click at [194, 20] on link "Home" at bounding box center [191, 20] width 35 height 39
